Goal: Task Accomplishment & Management: Use online tool/utility

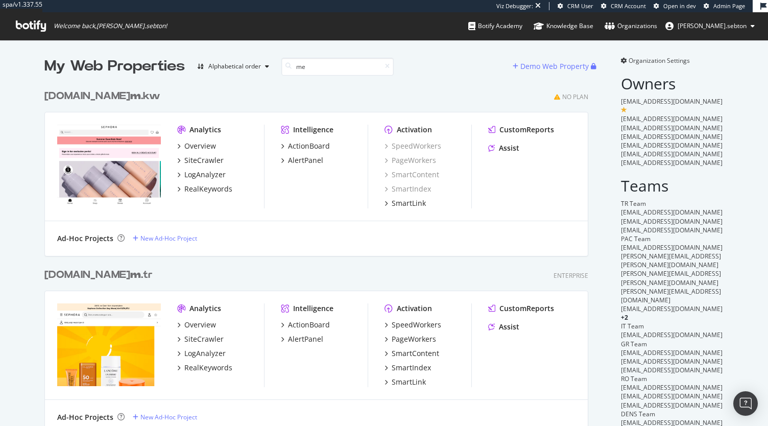
scroll to position [171, 544]
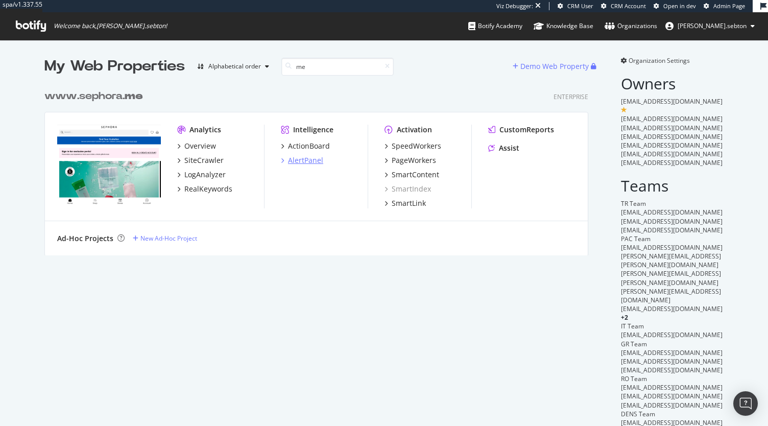
type input "me"
click at [305, 159] on div "AlertPanel" at bounding box center [305, 160] width 35 height 10
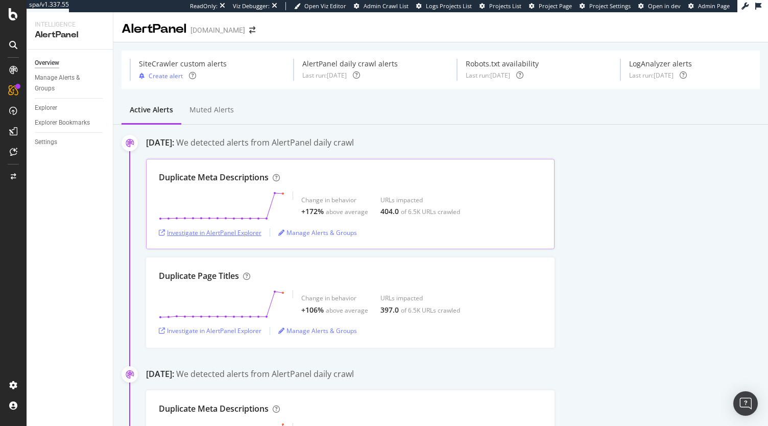
click at [228, 232] on div "Investigate in AlertPanel Explorer" at bounding box center [210, 232] width 103 height 9
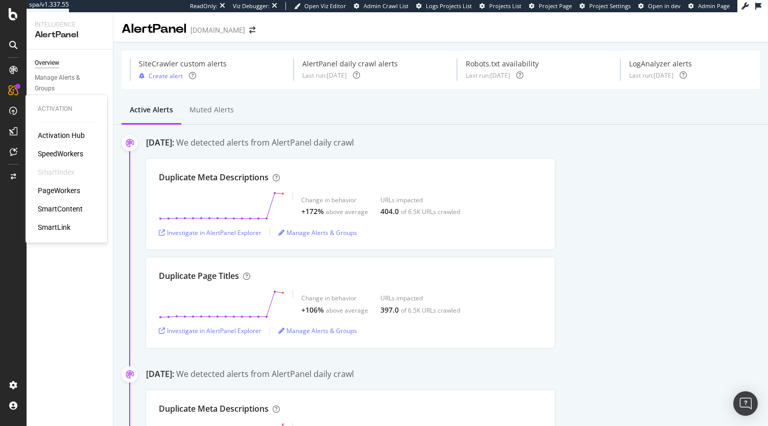
click at [49, 187] on div "PageWorkers" at bounding box center [59, 190] width 42 height 10
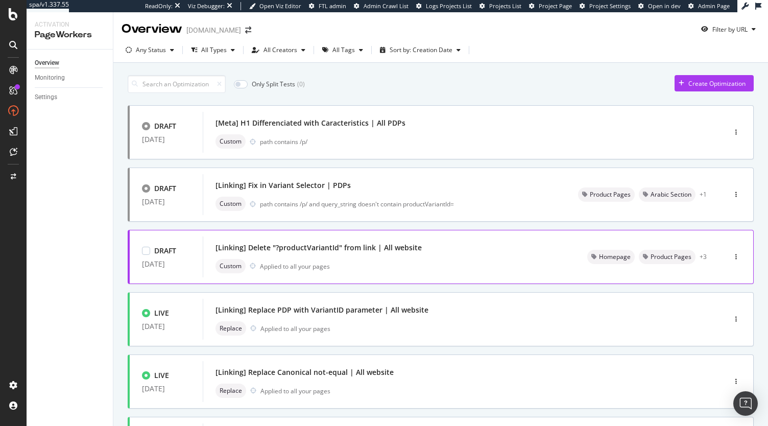
click at [358, 240] on div "[Linking] Delete "?productVariantId" from link | All website" at bounding box center [388, 247] width 347 height 14
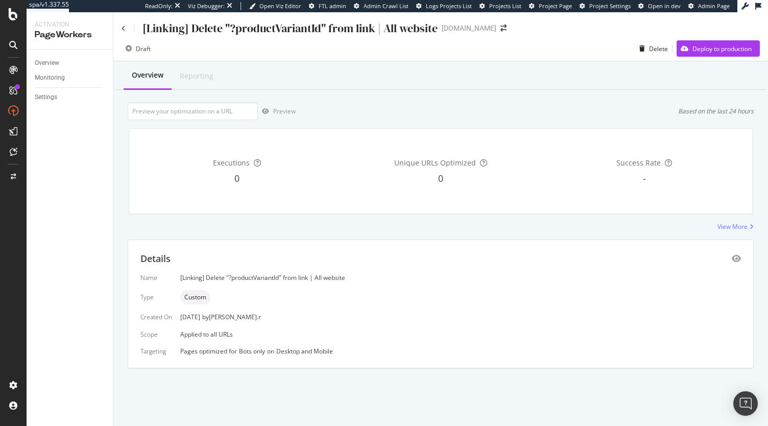
click at [120, 28] on div "[Linking] Delete "?productVariantId" from link | All website www.sephora.me" at bounding box center [440, 24] width 655 height 24
click at [123, 27] on icon at bounding box center [124, 29] width 4 height 6
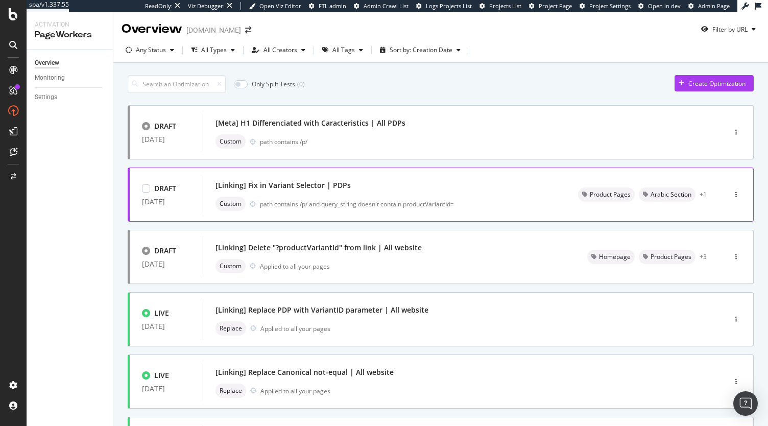
click at [323, 197] on div "Custom path contains /p/ and query_string doesn't contain productVariantId=" at bounding box center [384, 204] width 338 height 14
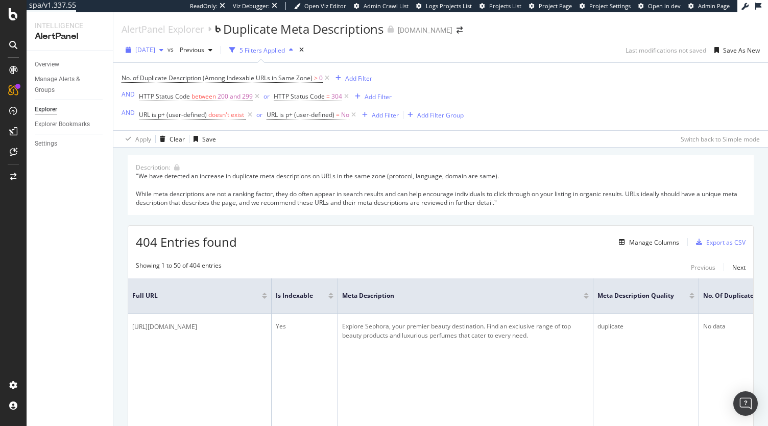
click at [155, 51] on span "2025 Sep. 24th" at bounding box center [145, 49] width 20 height 9
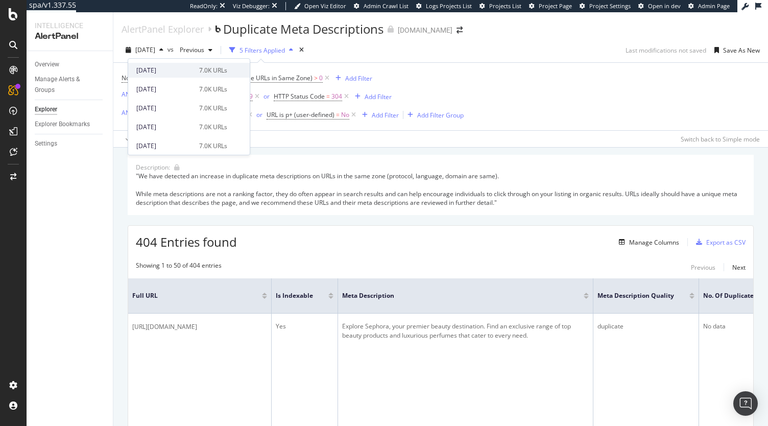
click at [187, 63] on div "2025 Oct. 6th 7.0K URLs" at bounding box center [189, 70] width 122 height 15
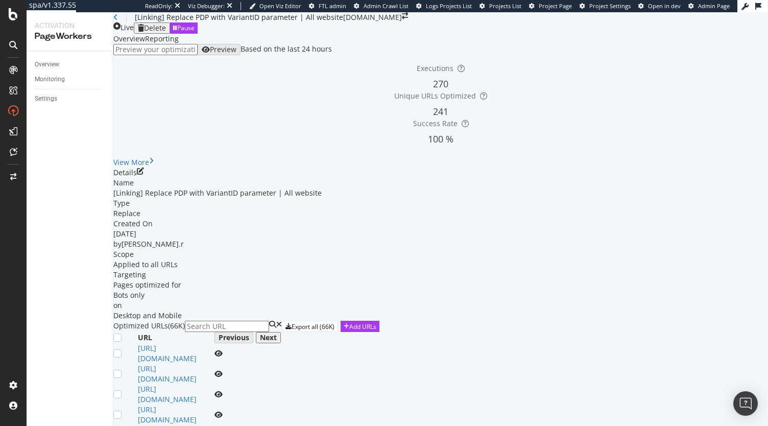
click at [121, 22] on div "[Linking] Replace PDP with VariantID parameter | All website [DOMAIN_NAME]" at bounding box center [440, 17] width 655 height 10
click at [118, 21] on icon at bounding box center [115, 17] width 5 height 7
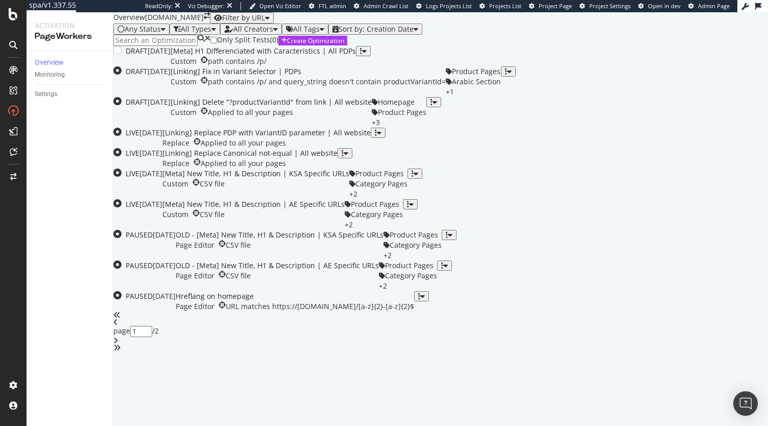
click at [322, 56] on div "[Meta] H1 Differenciated with Caracteristics | All PDPs" at bounding box center [263, 51] width 185 height 10
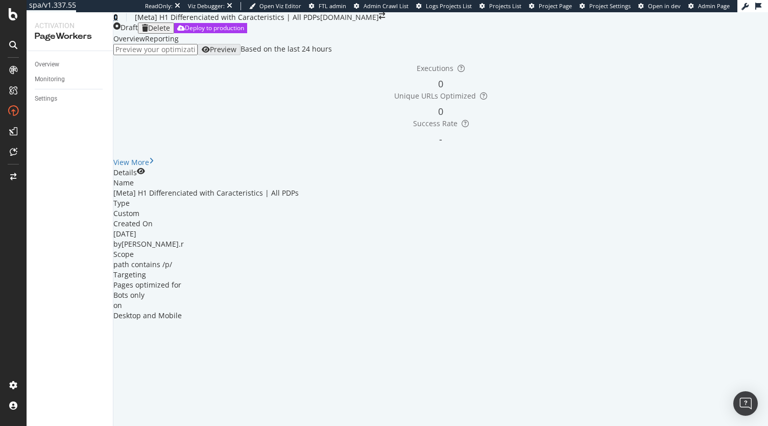
click at [118, 21] on icon at bounding box center [115, 17] width 5 height 7
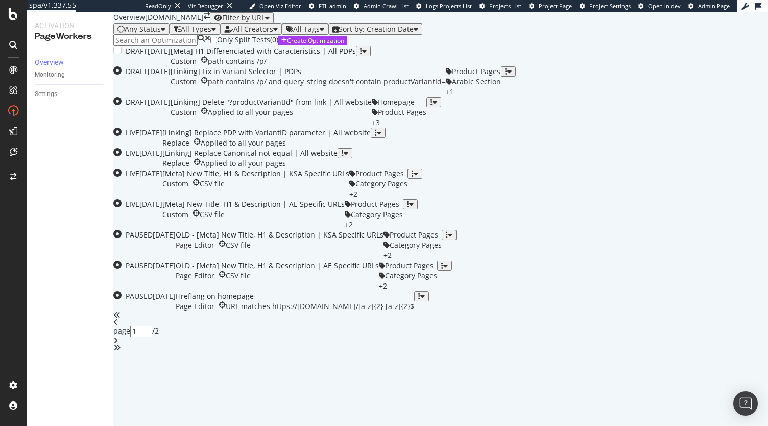
click at [267, 66] on div "path contains /p/" at bounding box center [237, 61] width 59 height 10
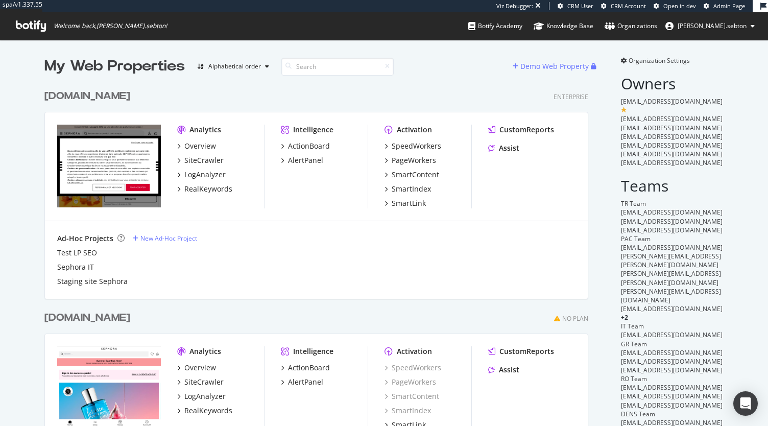
scroll to position [2465, 544]
